Goal: Task Accomplishment & Management: Complete application form

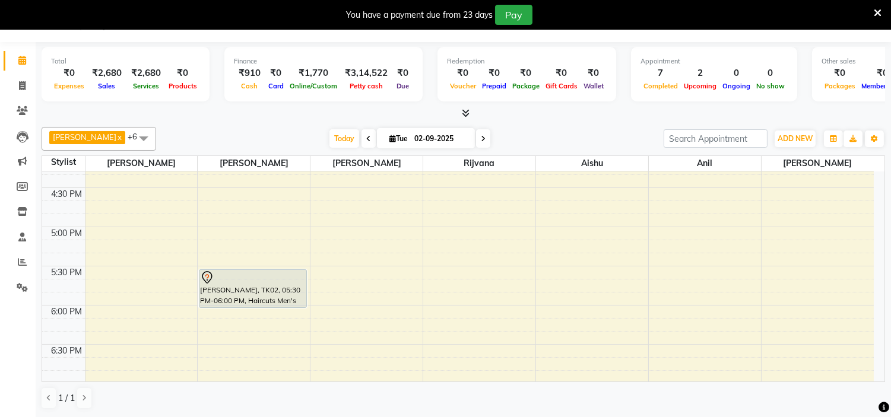
scroll to position [649, 0]
click at [470, 277] on div "8:00 AM 8:30 AM 9:00 AM 9:30 AM 10:00 AM 10:30 AM 11:00 AM 11:30 AM 12:00 PM 12…" at bounding box center [458, 32] width 832 height 1018
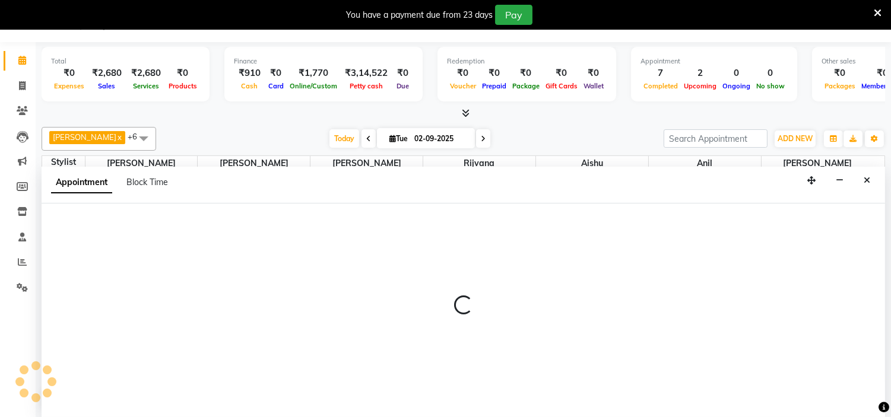
select select "85981"
select select "1050"
select select "tentative"
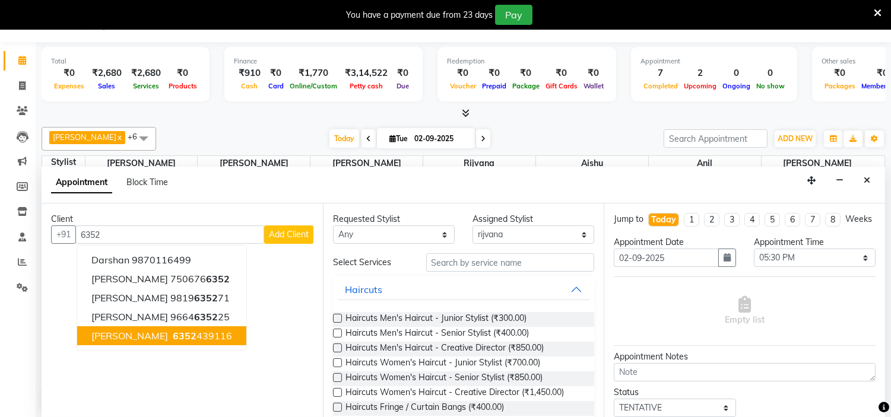
click at [141, 331] on button "Smit Asher 6352 439116" at bounding box center [161, 336] width 169 height 19
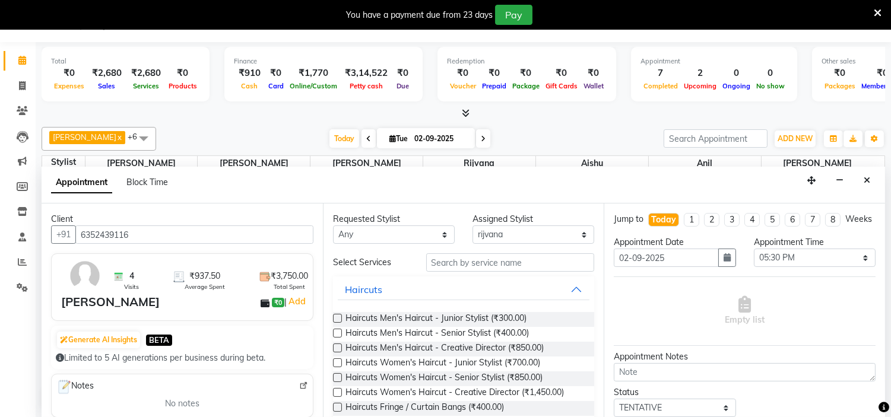
type input "6352439116"
click at [476, 260] on input "text" at bounding box center [510, 263] width 169 height 18
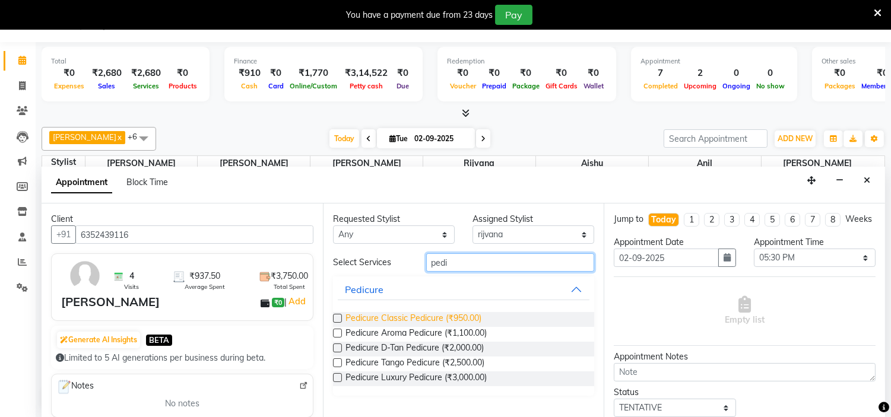
type input "pedi"
click at [454, 319] on span "Pedicure Classic Pedicure (₹950.00)" at bounding box center [414, 319] width 136 height 15
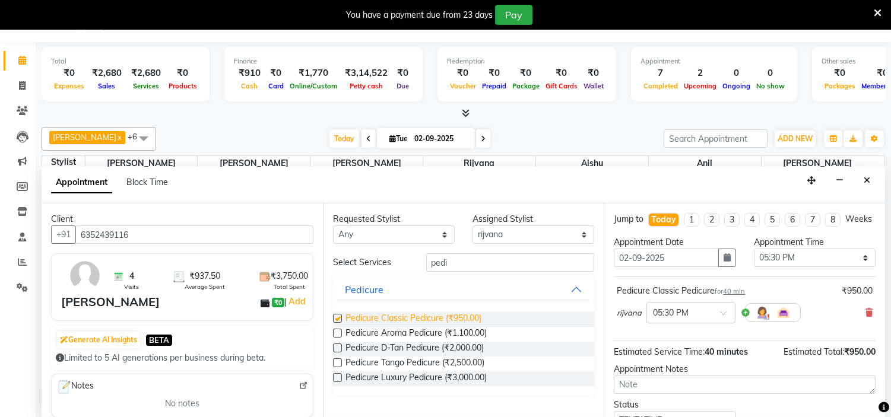
checkbox input "false"
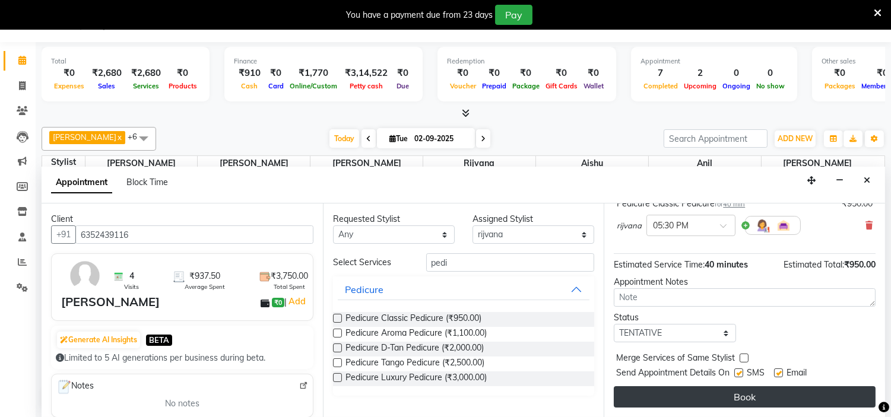
click at [695, 388] on button "Book" at bounding box center [745, 397] width 262 height 21
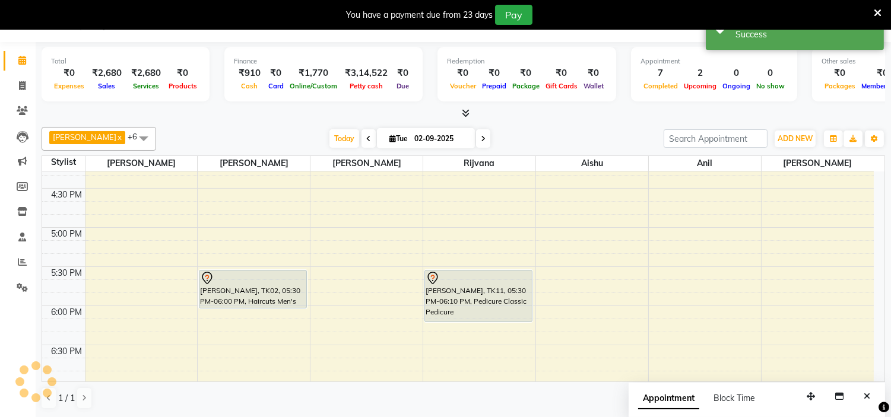
scroll to position [0, 0]
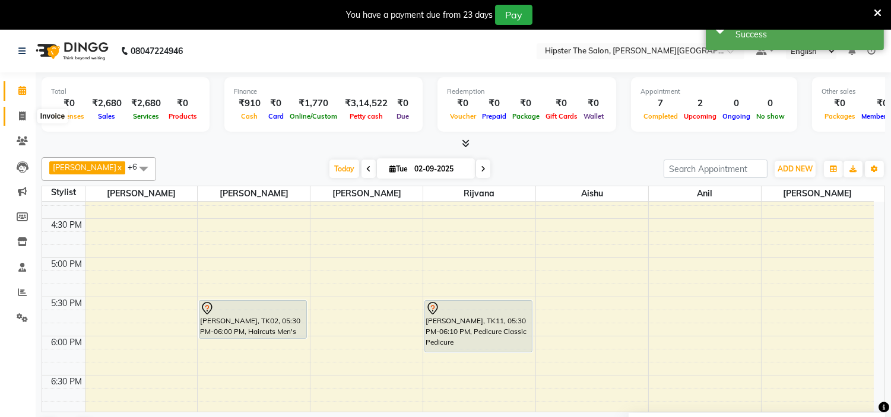
click at [20, 112] on icon at bounding box center [22, 116] width 7 height 9
select select "8592"
select select "service"
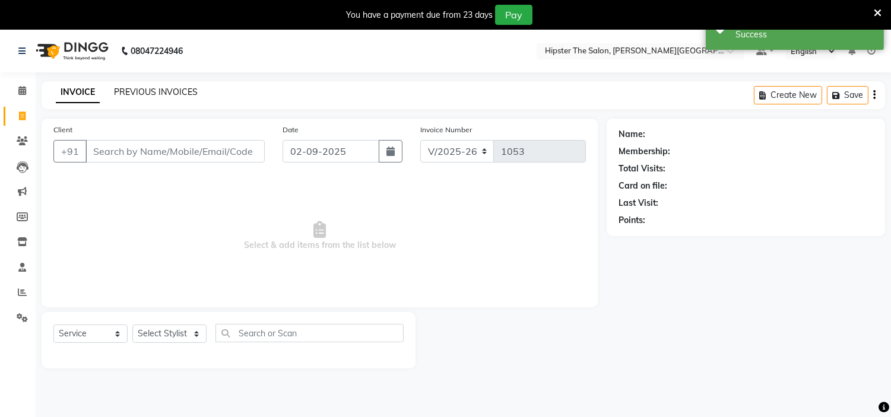
click at [163, 89] on link "PREVIOUS INVOICES" at bounding box center [156, 92] width 84 height 11
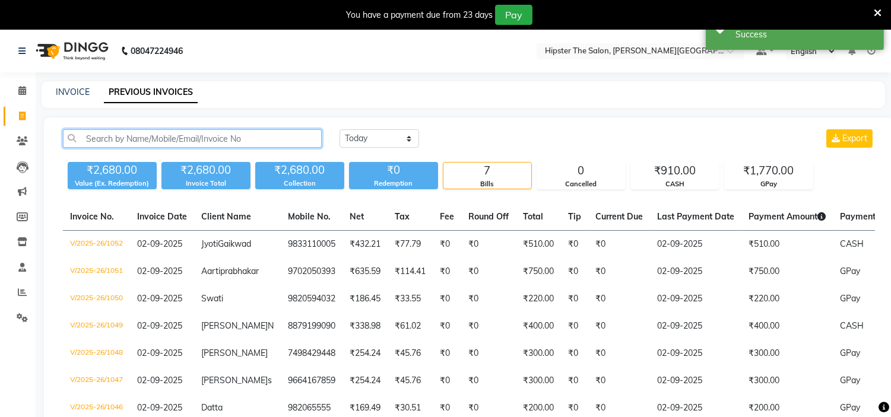
click at [167, 131] on input "text" at bounding box center [192, 138] width 259 height 18
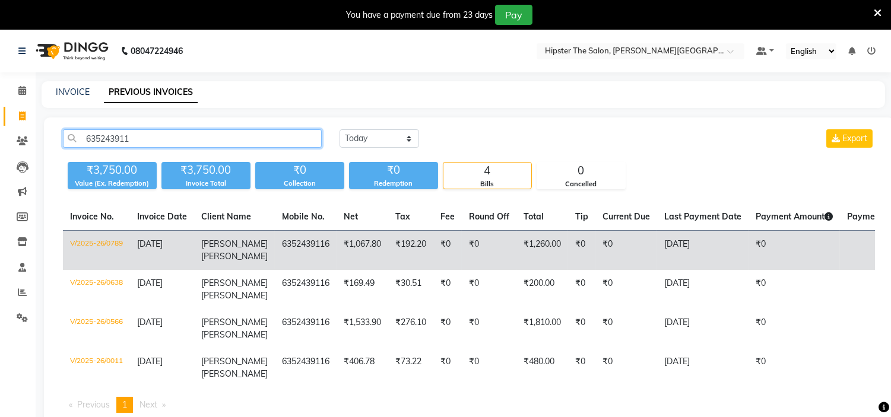
type input "635243911"
click at [230, 251] on span "Asher" at bounding box center [234, 256] width 67 height 11
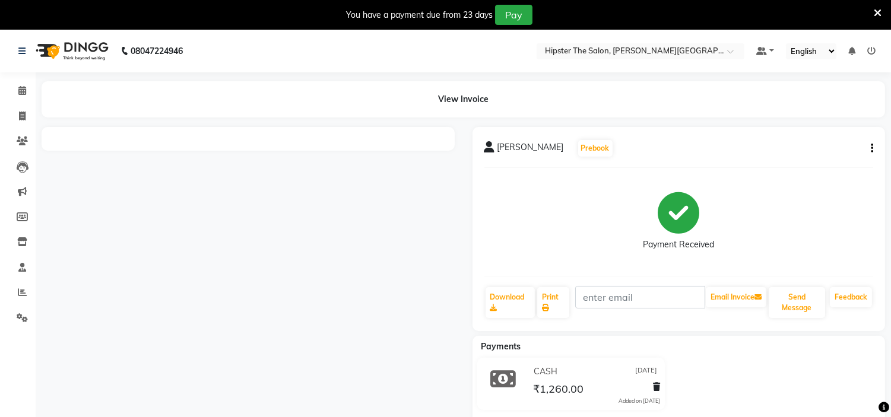
scroll to position [30, 0]
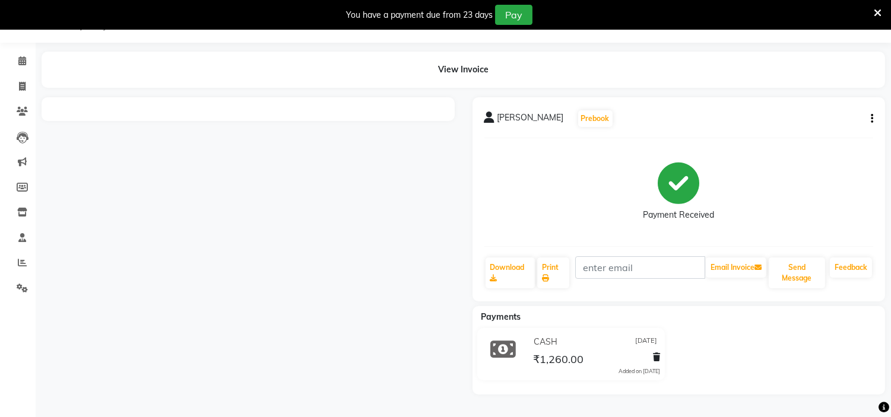
click at [380, 310] on div at bounding box center [248, 246] width 431 height 298
click at [468, 63] on div "View Invoice" at bounding box center [464, 70] width 844 height 36
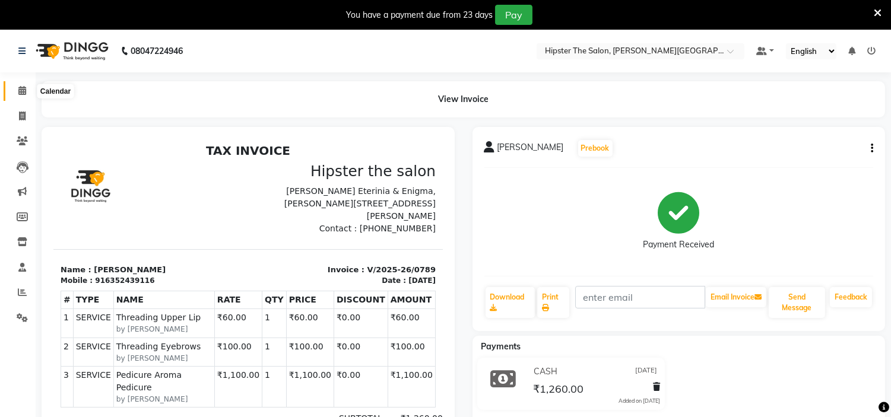
click at [26, 96] on span at bounding box center [22, 91] width 21 height 14
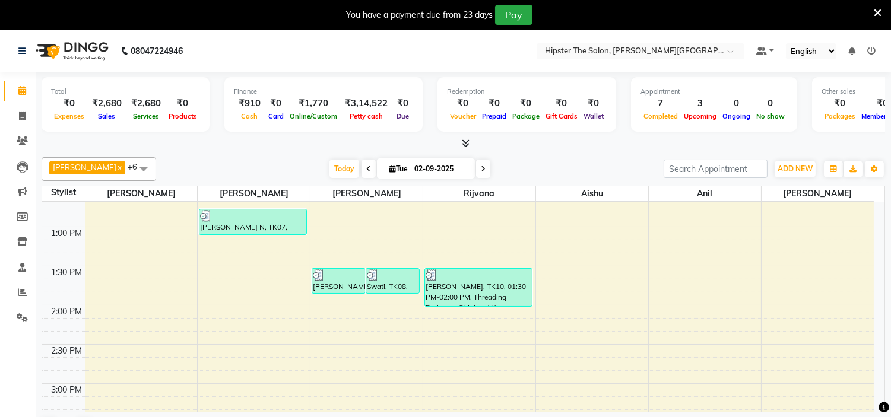
scroll to position [392, 0]
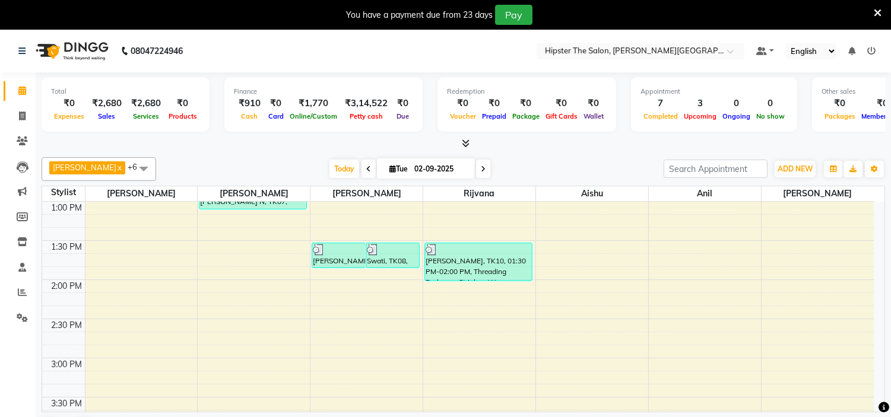
click at [405, 356] on div "8:00 AM 8:30 AM 9:00 AM 9:30 AM 10:00 AM 10:30 AM 11:00 AM 11:30 AM 12:00 PM 12…" at bounding box center [458, 319] width 832 height 1018
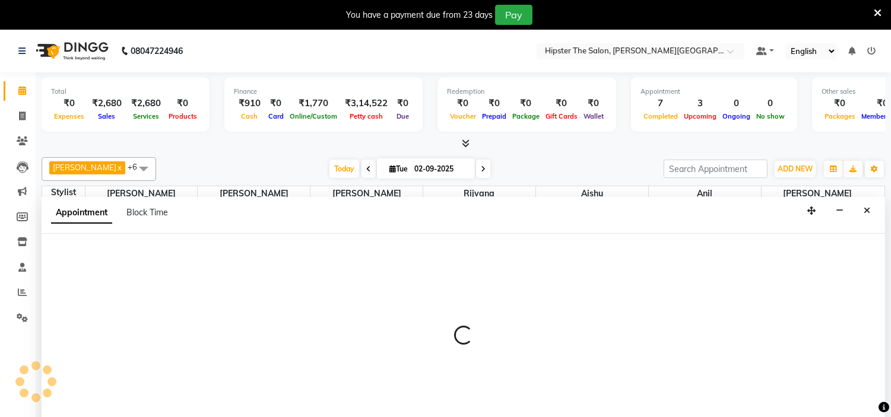
scroll to position [30, 0]
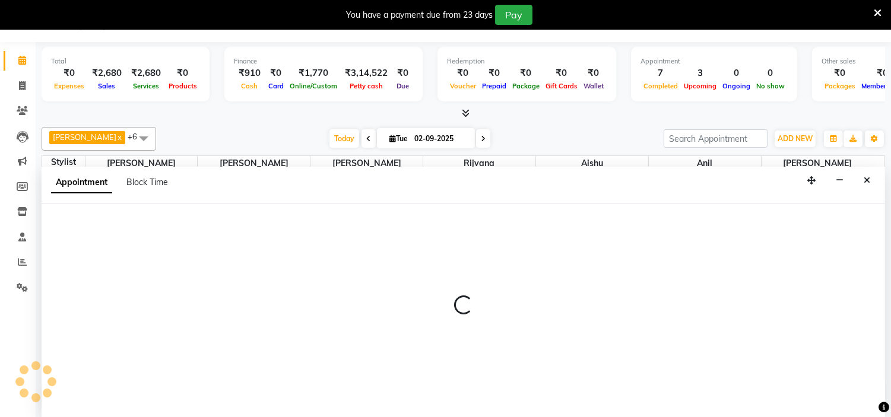
select select "85977"
select select "885"
select select "tentative"
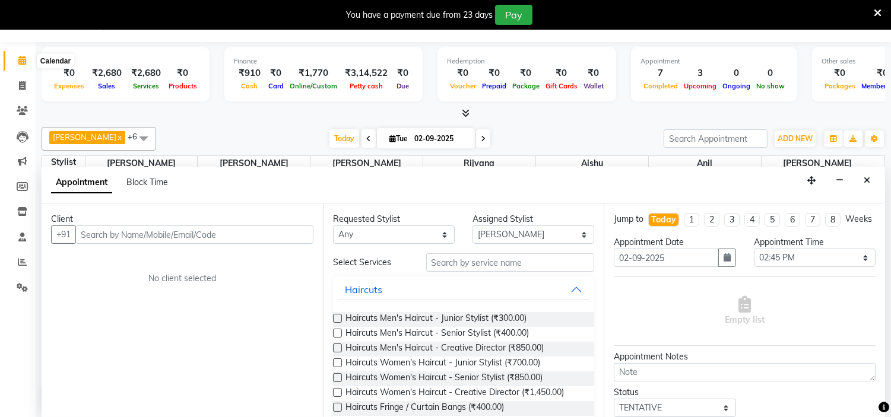
click at [20, 61] on icon at bounding box center [22, 60] width 8 height 9
click at [26, 86] on span at bounding box center [22, 87] width 21 height 14
select select "8592"
select select "service"
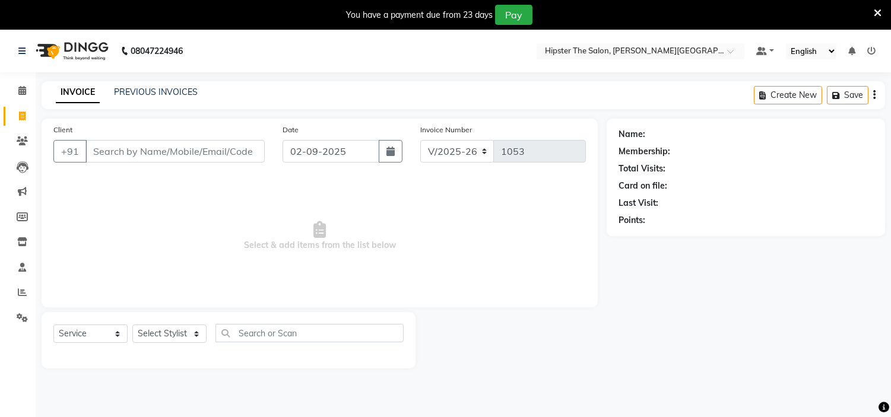
click at [164, 144] on input "Client" at bounding box center [175, 151] width 179 height 23
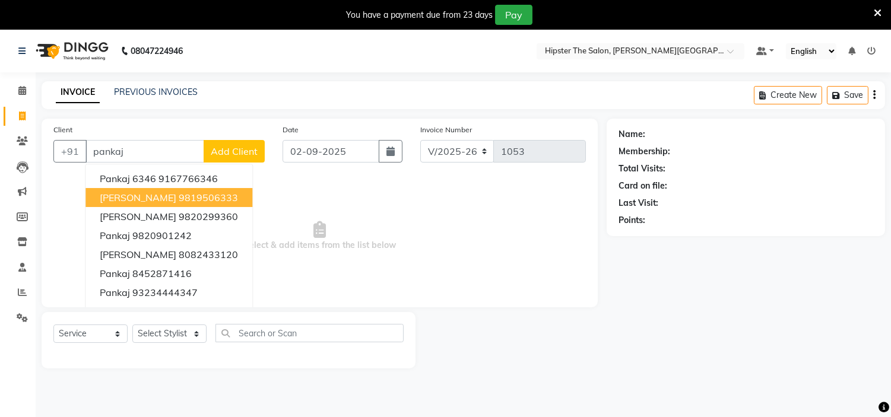
click at [157, 194] on span "PANKAJ RATHOD" at bounding box center [138, 198] width 77 height 12
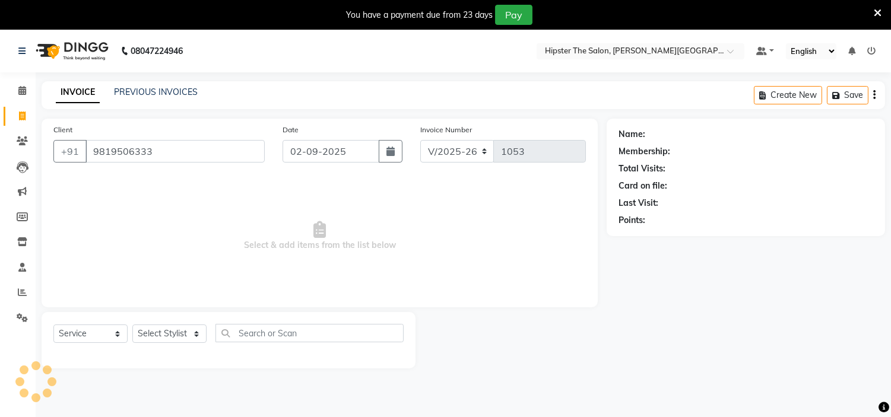
type input "9819506333"
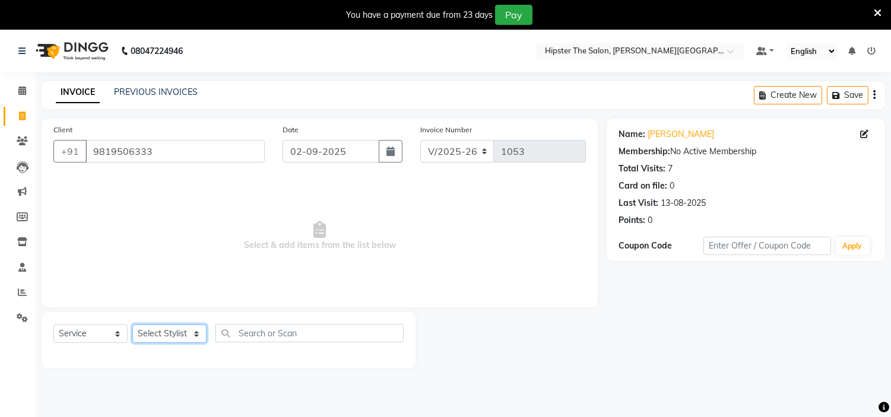
click at [198, 334] on select "Select Stylist Aarushi aishu altaf anil ashik bhavin irene julie Khandu Manager…" at bounding box center [169, 334] width 74 height 18
select select "85980"
click at [132, 325] on select "Select Stylist Aarushi aishu altaf anil ashik bhavin irene julie Khandu Manager…" at bounding box center [169, 334] width 74 height 18
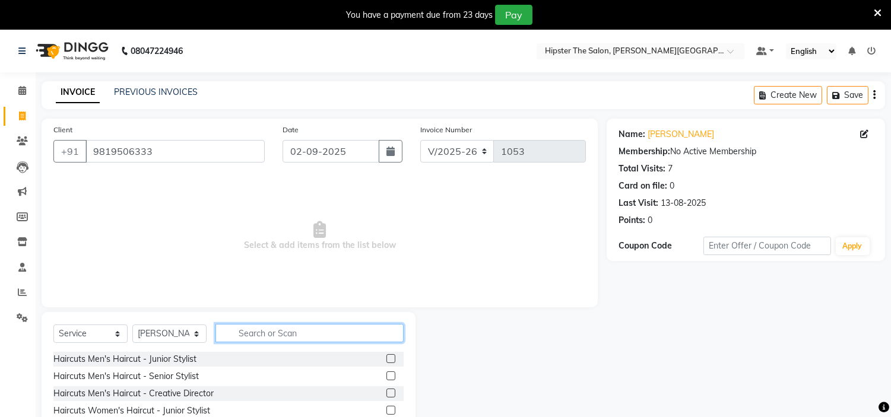
click at [260, 329] on input "text" at bounding box center [310, 333] width 188 height 18
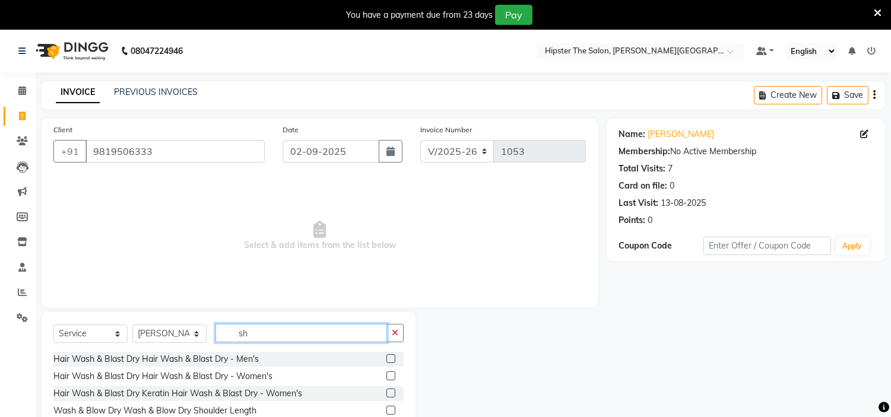
type input "s"
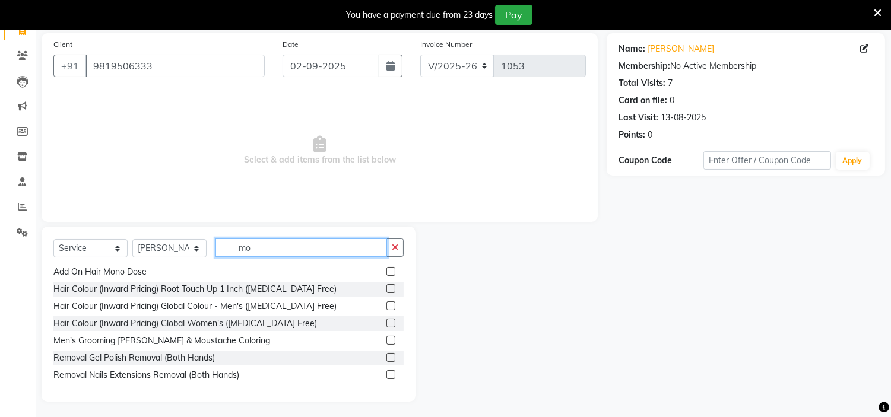
scroll to position [87, 0]
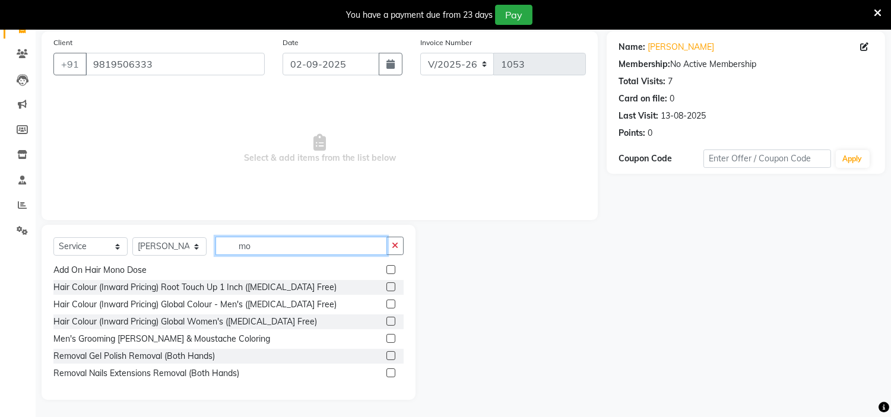
type input "m"
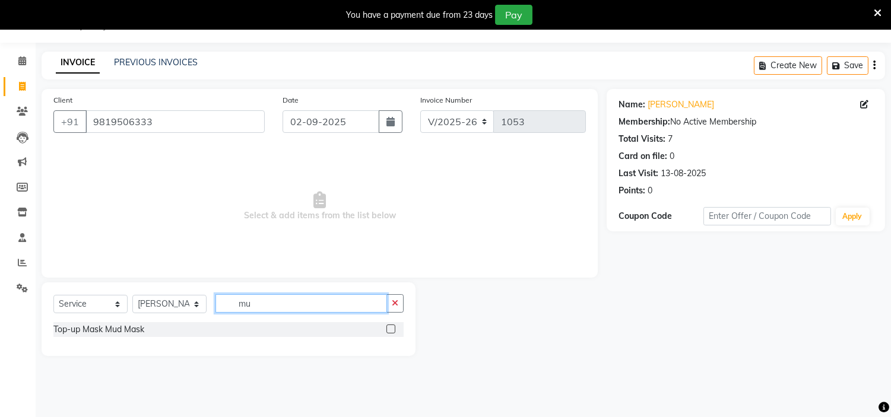
scroll to position [0, 0]
type input "m"
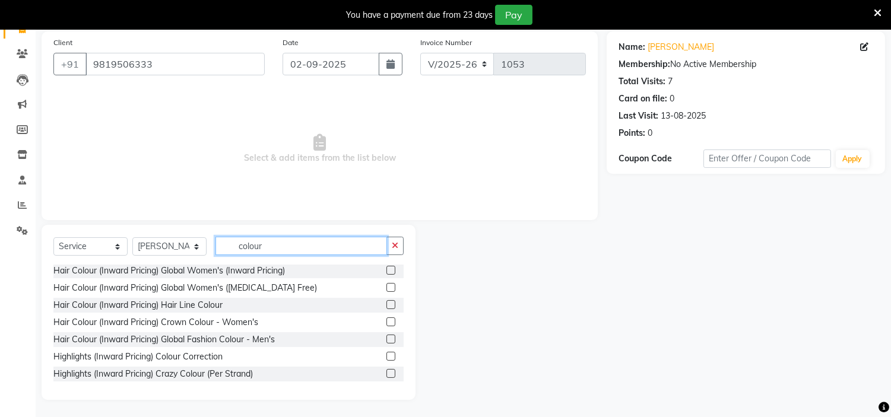
scroll to position [87, 0]
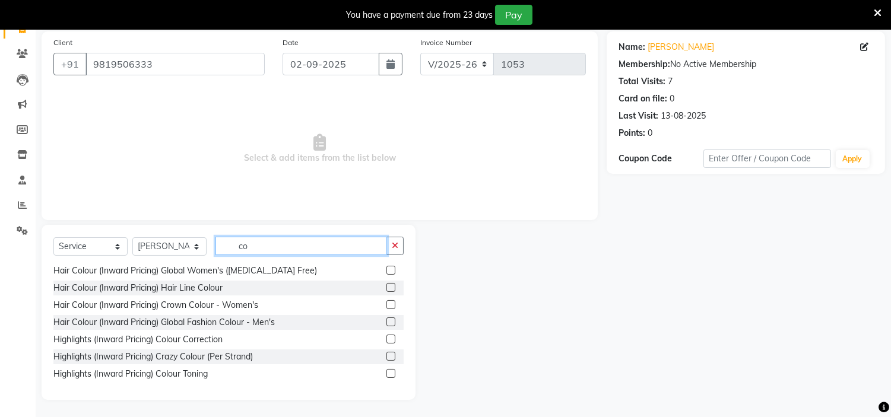
type input "c"
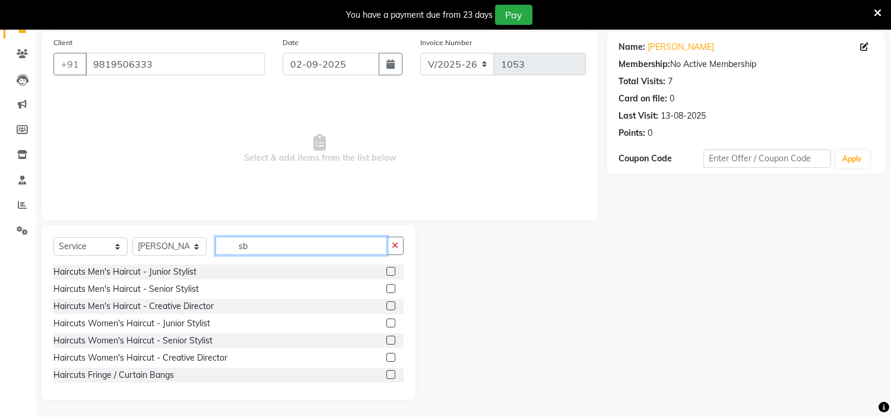
scroll to position [30, 0]
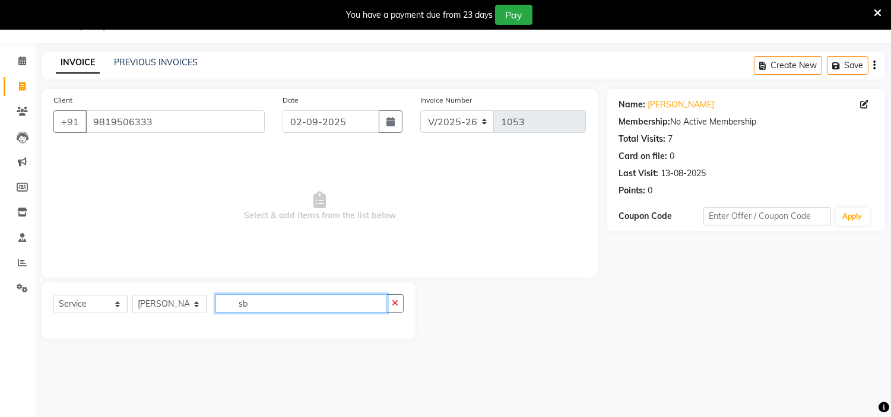
type input "s"
type input "be"
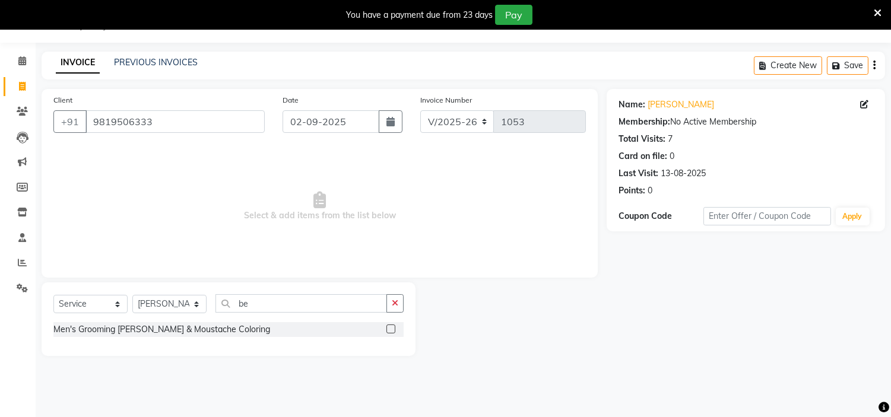
click at [388, 325] on label at bounding box center [391, 329] width 9 height 9
click at [388, 326] on input "checkbox" at bounding box center [391, 330] width 8 height 8
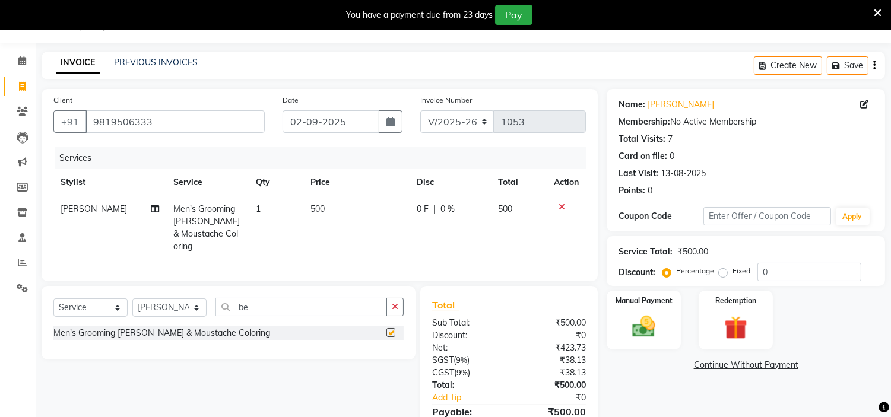
checkbox input "false"
click at [300, 309] on input "be" at bounding box center [302, 307] width 172 height 18
type input "b"
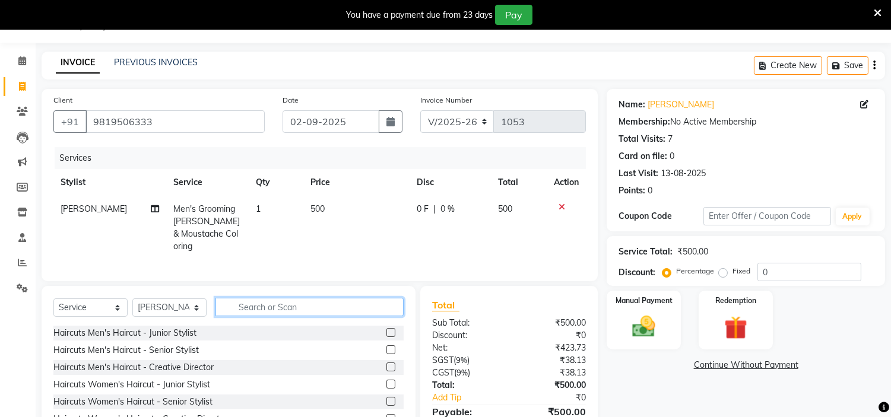
type input "o"
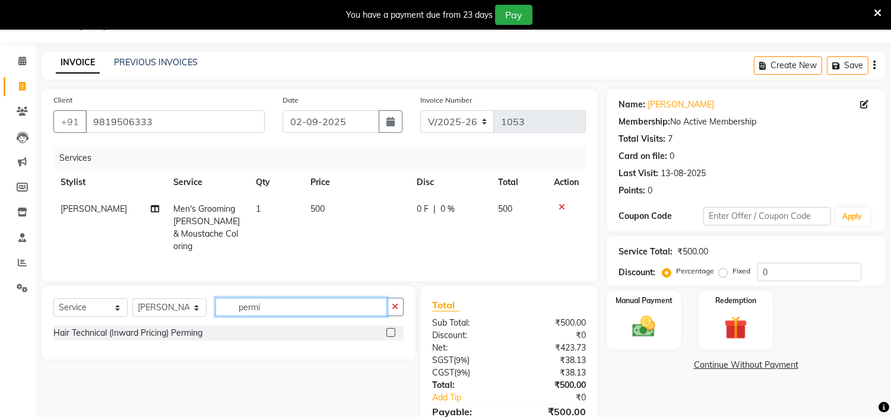
type input "permi"
click at [390, 328] on label at bounding box center [391, 332] width 9 height 9
click at [390, 330] on input "checkbox" at bounding box center [391, 334] width 8 height 8
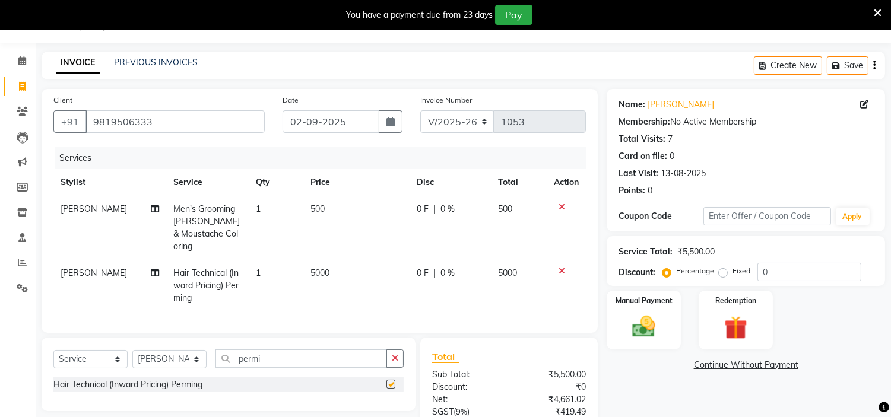
click at [390, 328] on div "Client +91 9819506333 Date 02-09-2025 Invoice Number V/2025 V/2025-26 1053 Serv…" at bounding box center [320, 211] width 556 height 244
checkbox input "false"
click at [325, 268] on span "5000" at bounding box center [320, 273] width 19 height 11
select select "85980"
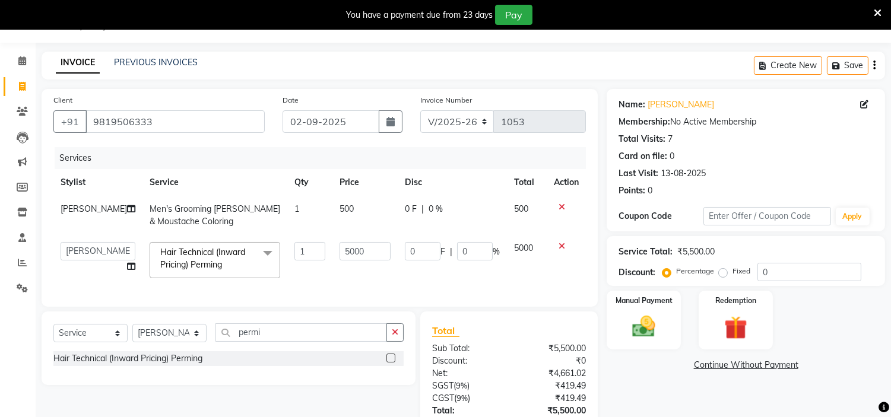
click at [340, 257] on input "5000" at bounding box center [365, 251] width 51 height 18
type input "4"
type input "3000"
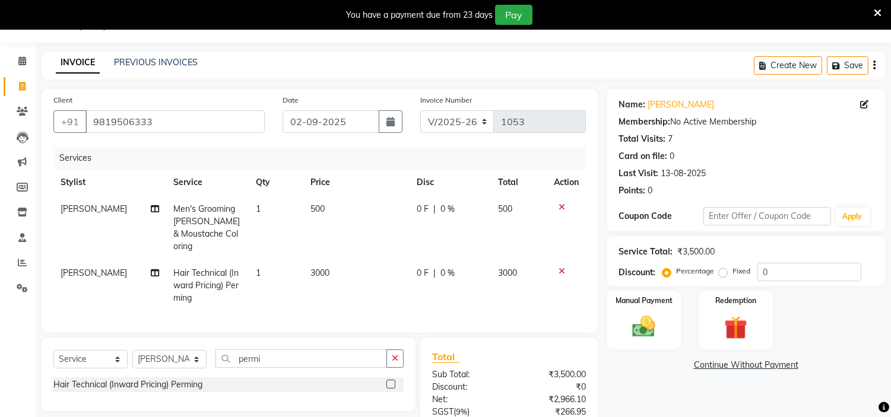
click at [695, 404] on div "Name: Pankaj Rathod Membership: No Active Membership Total Visits: 7 Card on fi…" at bounding box center [750, 300] width 287 height 423
click at [336, 353] on input "permi" at bounding box center [302, 359] width 172 height 18
type input "p"
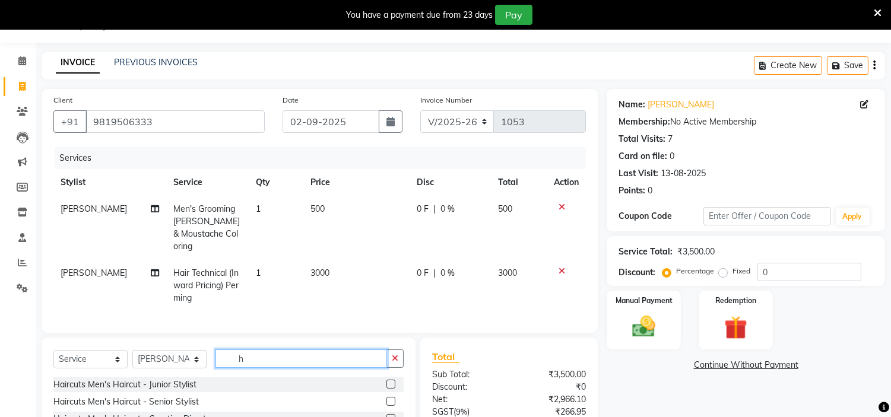
type input "h"
click at [387, 400] on label at bounding box center [391, 401] width 9 height 9
click at [387, 400] on input "checkbox" at bounding box center [391, 402] width 8 height 8
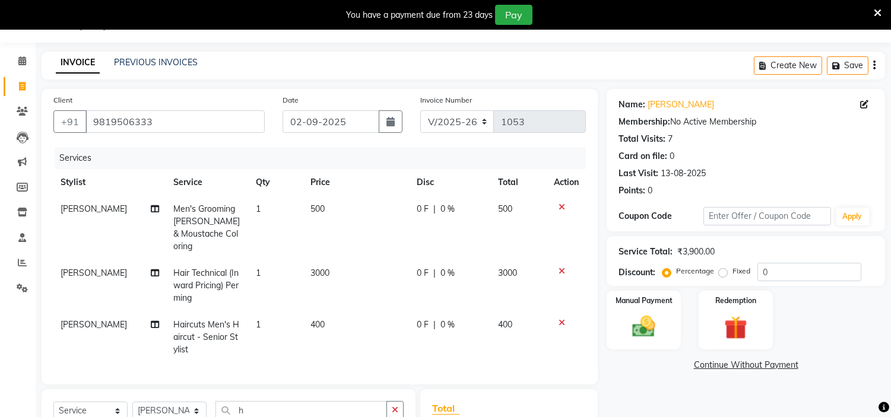
click at [562, 319] on icon at bounding box center [562, 323] width 7 height 8
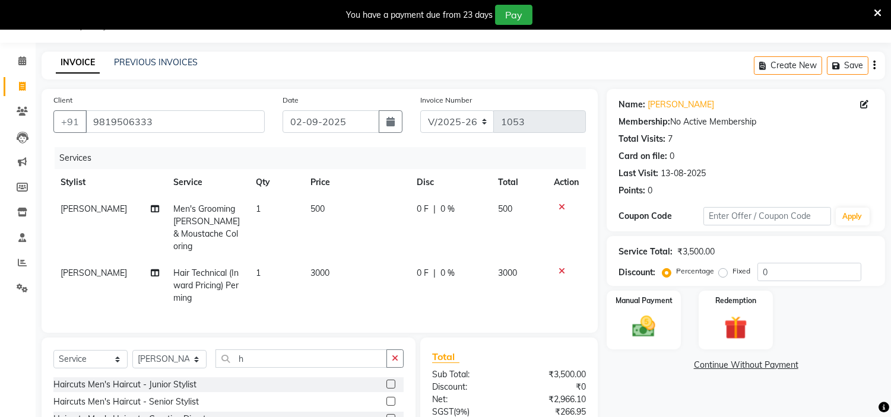
click at [387, 397] on label at bounding box center [391, 401] width 9 height 9
click at [387, 398] on input "checkbox" at bounding box center [391, 402] width 8 height 8
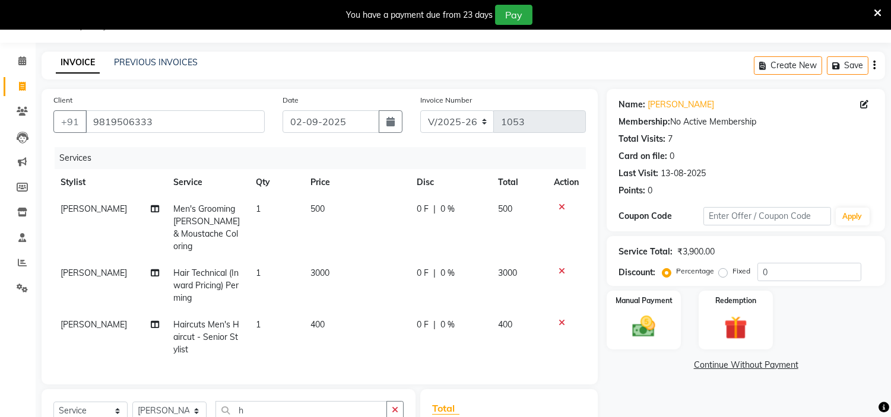
checkbox input "false"
click at [651, 410] on div "Name: Pankaj Rathod Membership: No Active Membership Total Visits: 7 Card on fi…" at bounding box center [750, 327] width 287 height 476
click at [564, 319] on icon at bounding box center [562, 323] width 7 height 8
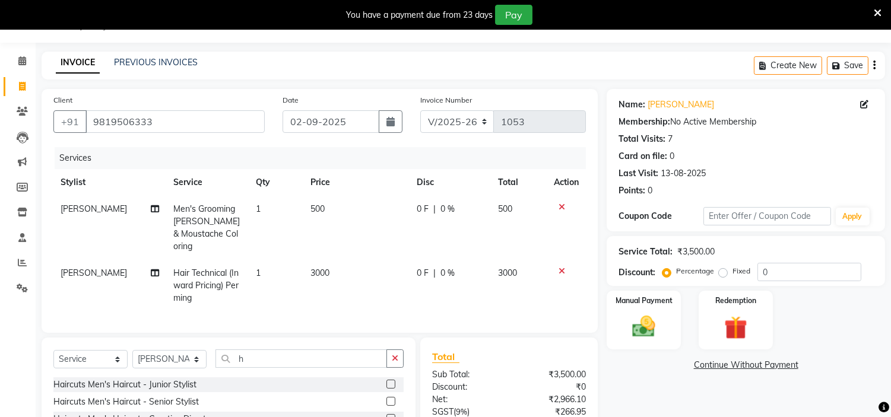
click at [387, 381] on label at bounding box center [391, 384] width 9 height 9
click at [387, 381] on input "checkbox" at bounding box center [391, 385] width 8 height 8
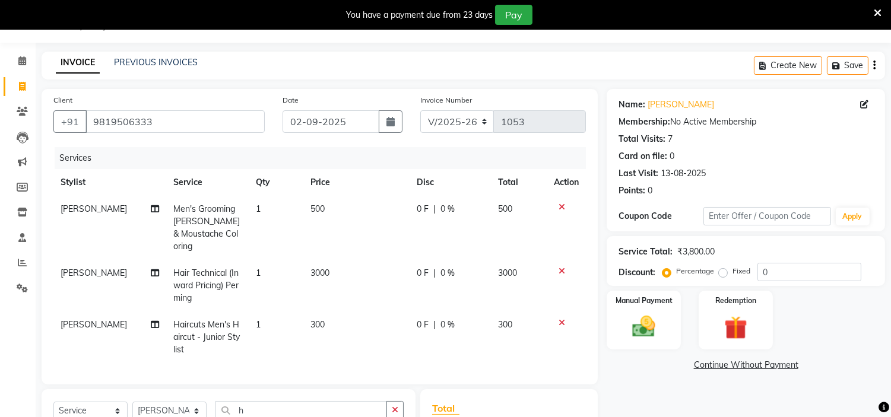
checkbox input "false"
click at [803, 334] on div "Manual Payment Redemption" at bounding box center [746, 320] width 296 height 59
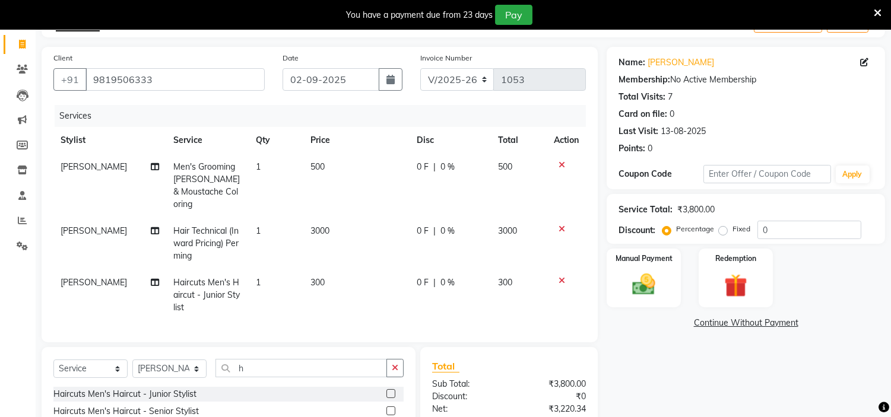
scroll to position [0, 0]
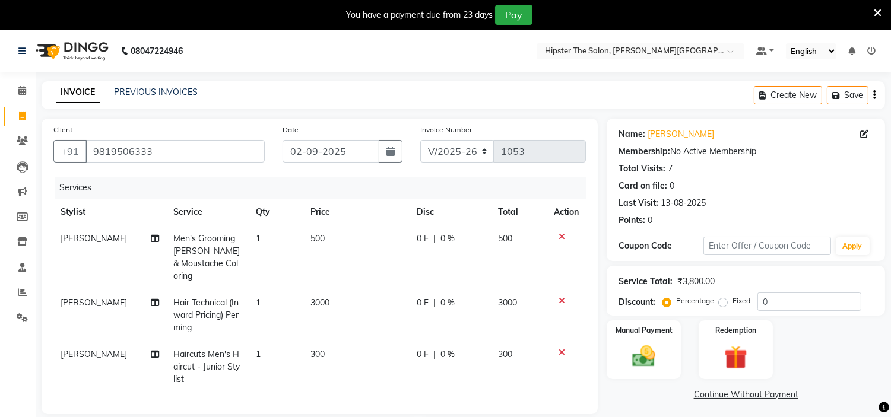
click at [331, 290] on td "3000" at bounding box center [356, 316] width 106 height 52
select select "85980"
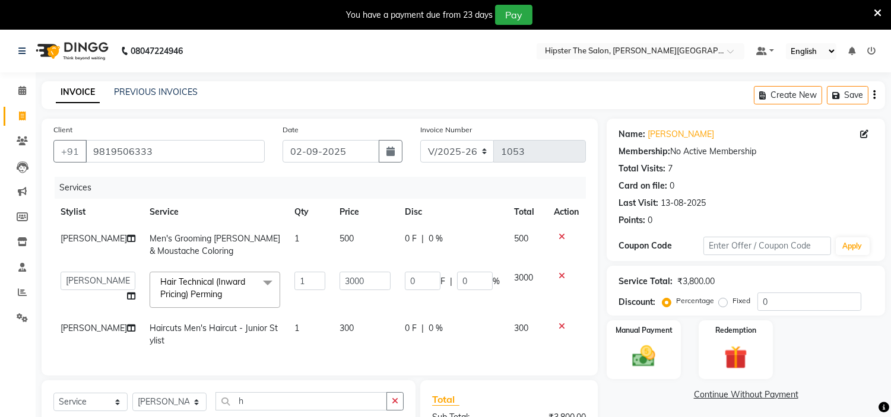
click at [340, 285] on input "3000" at bounding box center [365, 281] width 51 height 18
type input "3"
type input "2500"
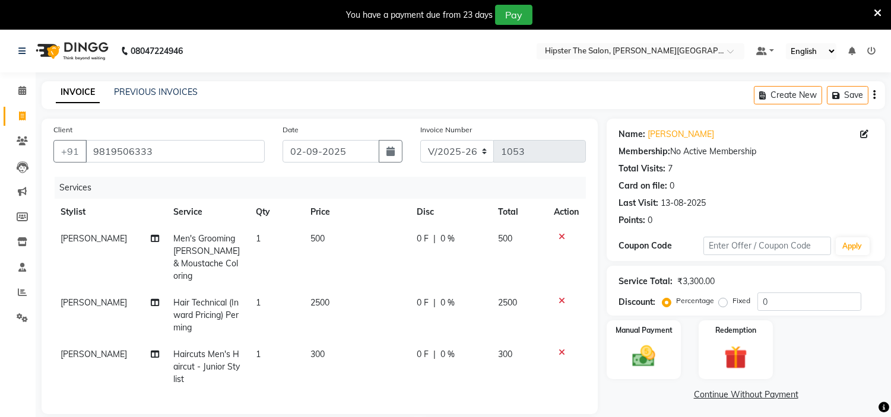
click at [346, 238] on td "500" at bounding box center [356, 258] width 106 height 64
select select "85980"
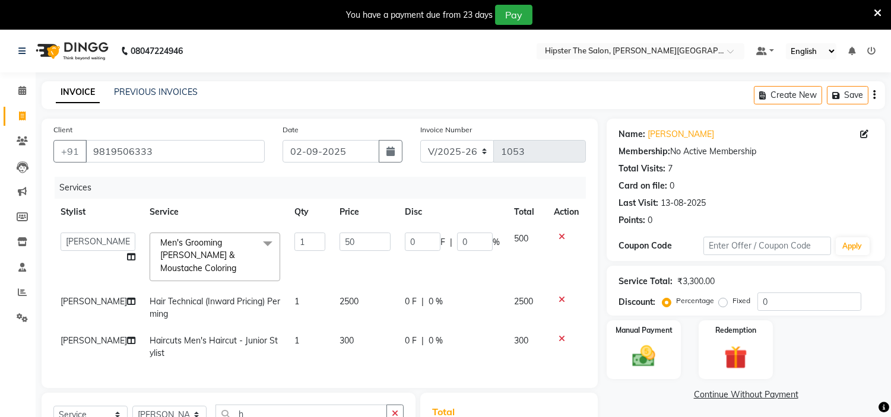
type input "5"
type input "400"
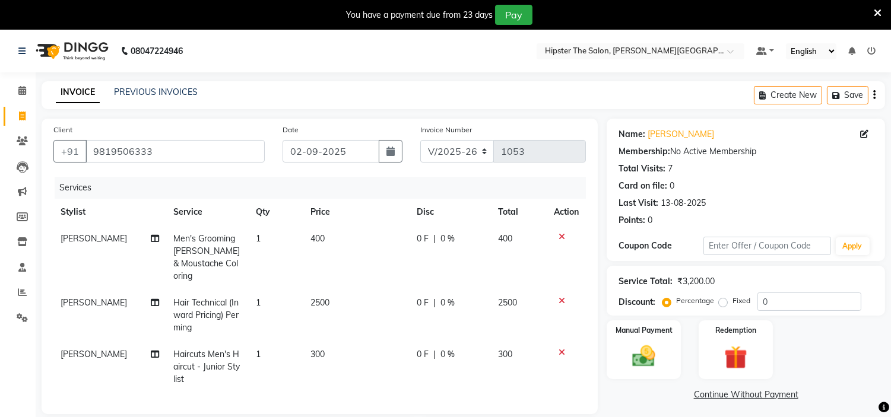
click at [618, 401] on div "Name: Pankaj Rathod Membership: No Active Membership Total Visits: 7 Card on fi…" at bounding box center [750, 357] width 287 height 476
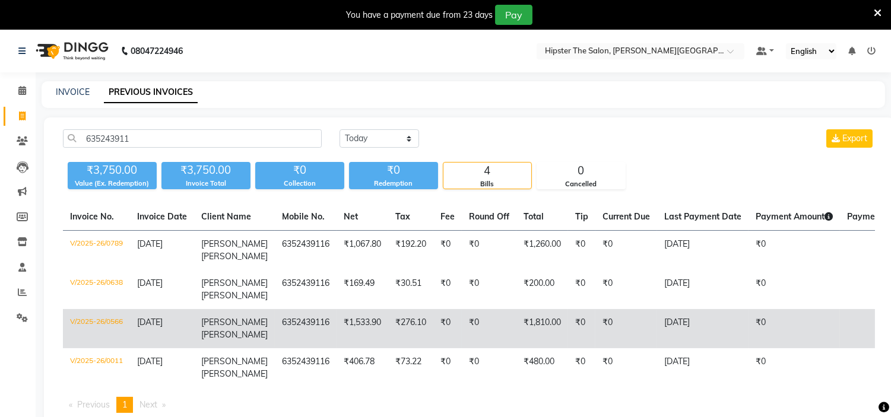
click at [163, 317] on span "[DATE]" at bounding box center [150, 322] width 26 height 11
